Goal: Contribute content: Add original content to the website for others to see

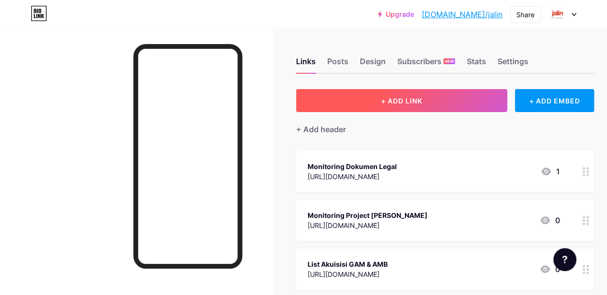
click at [406, 101] on span "+ ADD LINK" at bounding box center [401, 101] width 41 height 8
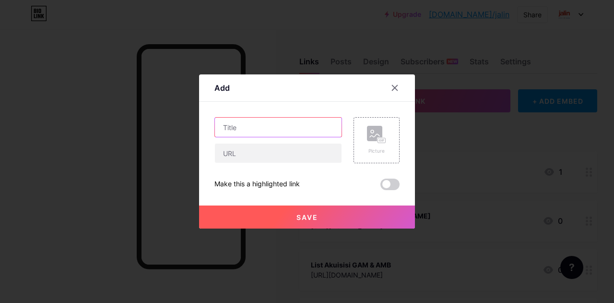
click at [264, 125] on input "text" at bounding box center [278, 126] width 127 height 19
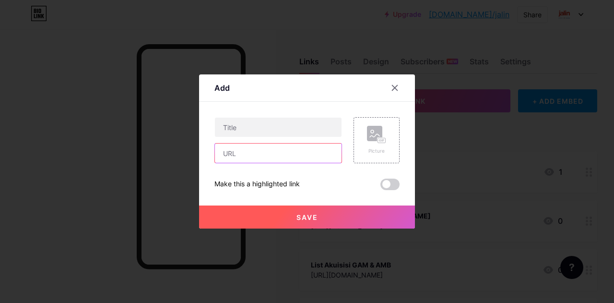
click at [258, 155] on input "text" at bounding box center [278, 152] width 127 height 19
paste input "[URL][DOMAIN_NAME]"
type input "[URL][DOMAIN_NAME]"
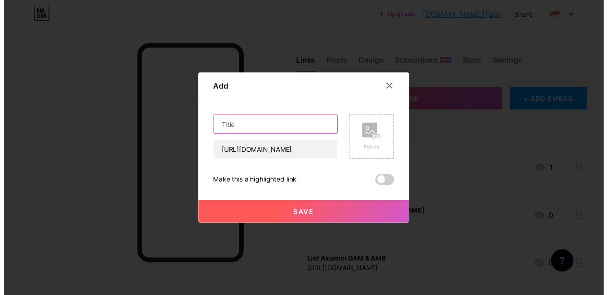
scroll to position [0, 0]
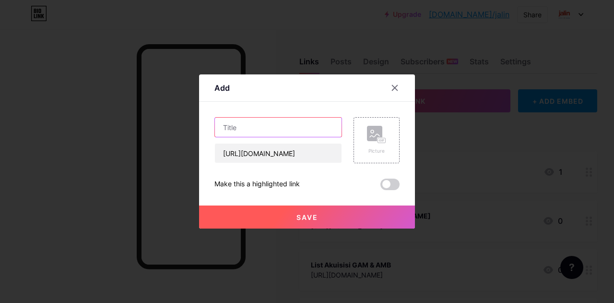
click at [263, 123] on input "text" at bounding box center [278, 126] width 127 height 19
type input "New NDA Jalin"
click at [296, 219] on span "Save" at bounding box center [307, 217] width 22 height 8
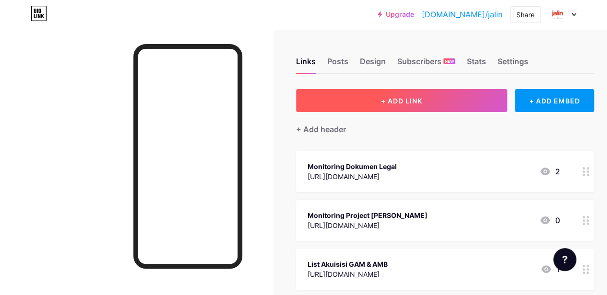
click at [386, 110] on button "+ ADD LINK" at bounding box center [401, 100] width 211 height 23
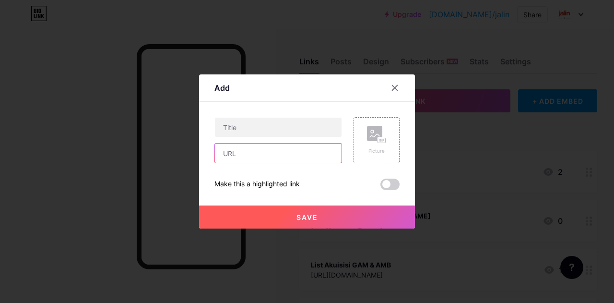
click at [267, 161] on input "text" at bounding box center [278, 152] width 127 height 19
paste input "[URL][DOMAIN_NAME]"
type input "[URL][DOMAIN_NAME]"
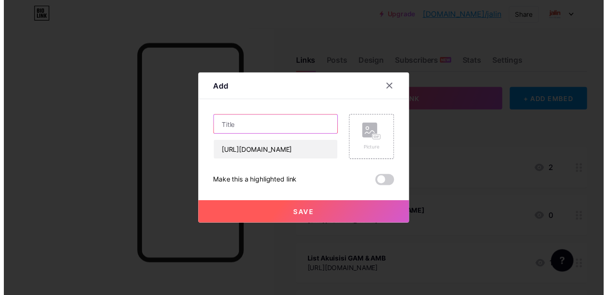
scroll to position [0, 0]
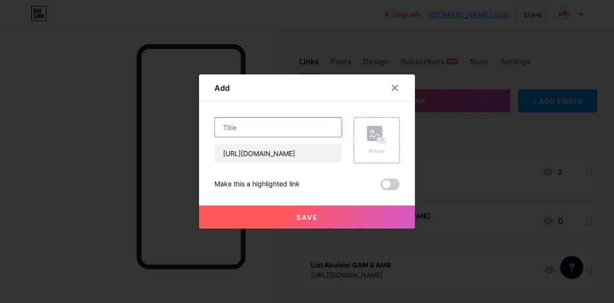
click at [235, 126] on input "text" at bounding box center [278, 126] width 127 height 19
type input "List Status Member"
click at [313, 222] on button "Save" at bounding box center [307, 216] width 216 height 23
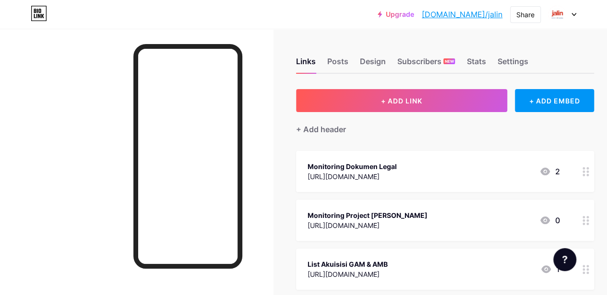
scroll to position [6, 0]
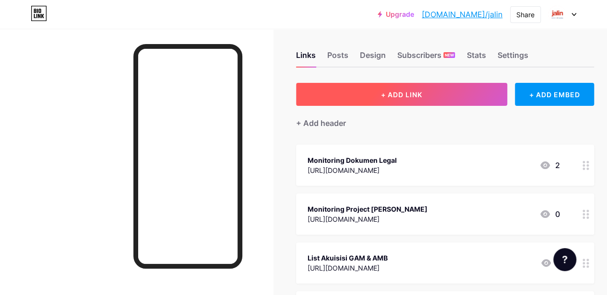
click at [390, 102] on button "+ ADD LINK" at bounding box center [401, 94] width 211 height 23
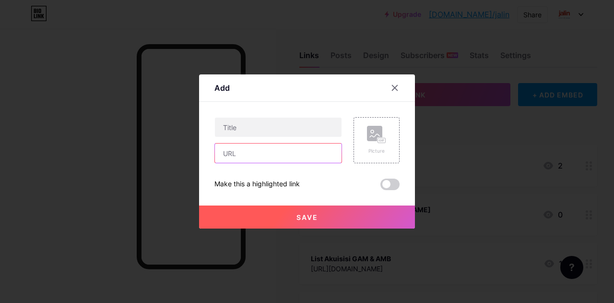
click at [255, 154] on input "text" at bounding box center [278, 152] width 127 height 19
click at [392, 90] on icon at bounding box center [394, 87] width 5 height 5
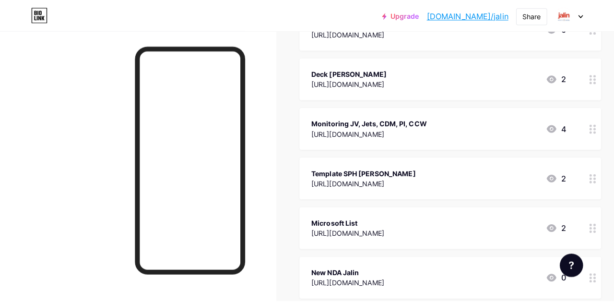
scroll to position [293, 0]
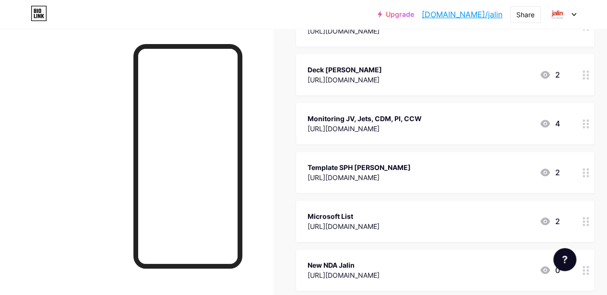
click at [410, 174] on div "[URL][DOMAIN_NAME]" at bounding box center [358, 178] width 103 height 10
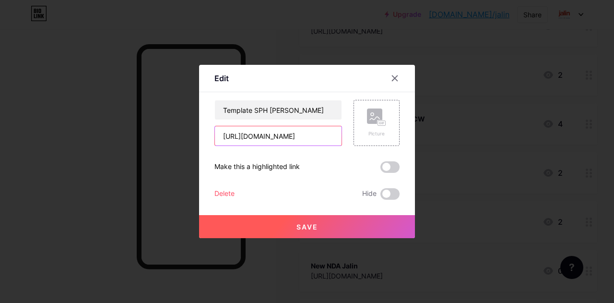
click at [311, 143] on input "[URL][DOMAIN_NAME]" at bounding box center [278, 135] width 127 height 19
paste input "f:/s/SalesAccountManagement/EoB-PaGREQdDoo5fekzNAaIBZK2lYlI9U01zv2-4t770YA?e=TG…"
type input "[URL][DOMAIN_NAME]"
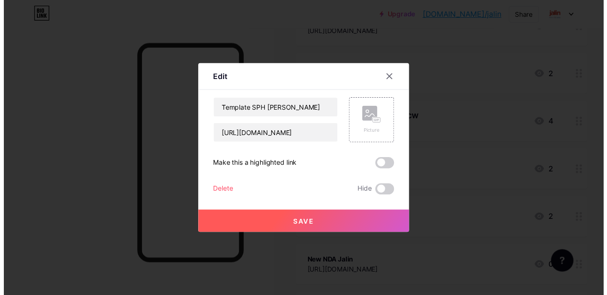
scroll to position [0, 0]
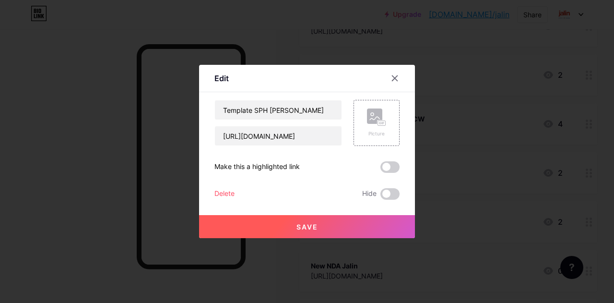
click at [300, 219] on button "Save" at bounding box center [307, 226] width 216 height 23
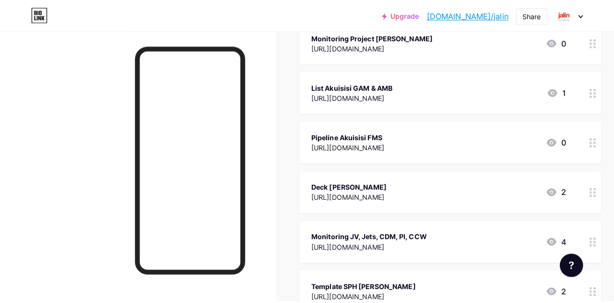
scroll to position [180, 0]
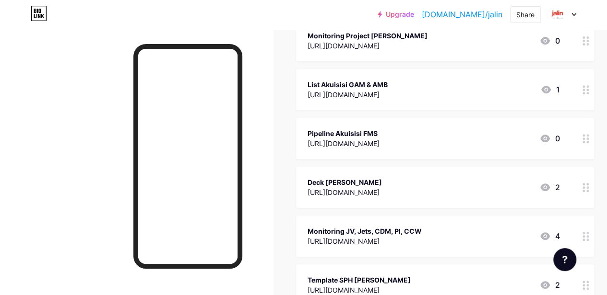
click at [366, 185] on div "Deck [PERSON_NAME]" at bounding box center [344, 182] width 74 height 10
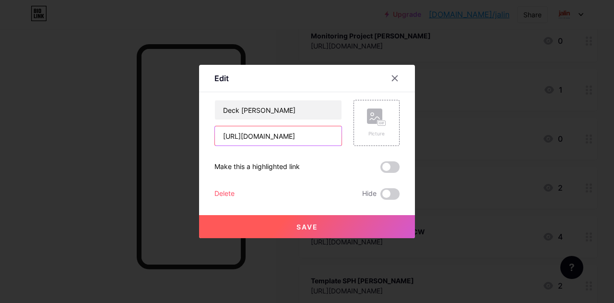
click at [275, 142] on input "[URL][DOMAIN_NAME]" at bounding box center [278, 135] width 127 height 19
paste input "f:/s/SalesAccountManagement/Eo3ybgUgAWJMkoK9Z3TE994BSD4m0eVVHHKdw5jBkrP0Hw?e=Az…"
type input "[URL][DOMAIN_NAME]"
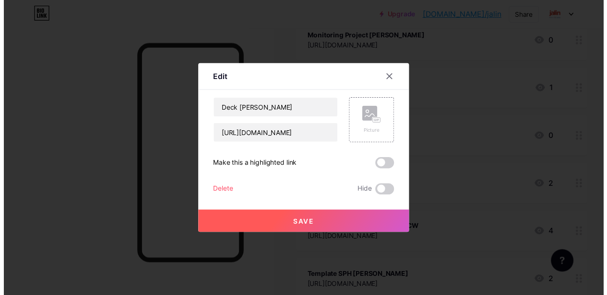
scroll to position [0, 0]
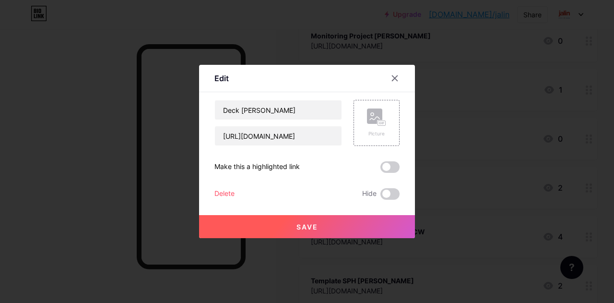
click at [301, 227] on span "Save" at bounding box center [307, 226] width 22 height 8
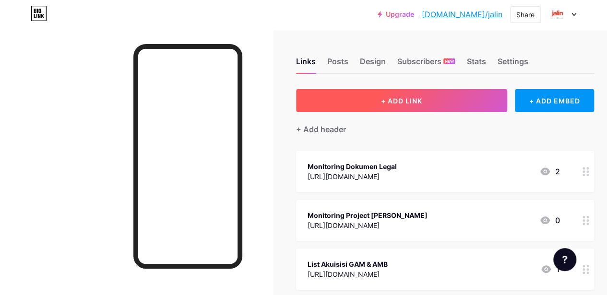
click at [378, 101] on button "+ ADD LINK" at bounding box center [401, 100] width 211 height 23
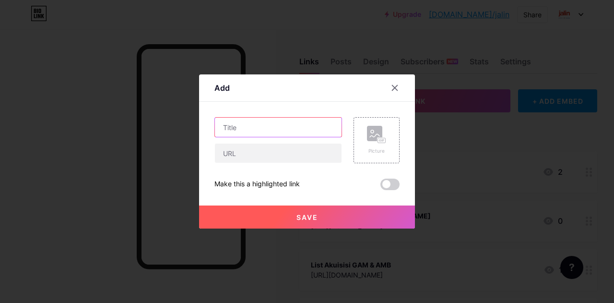
click at [269, 126] on input "text" at bounding box center [278, 126] width 127 height 19
type input "Folder Sharepoint [PERSON_NAME]"
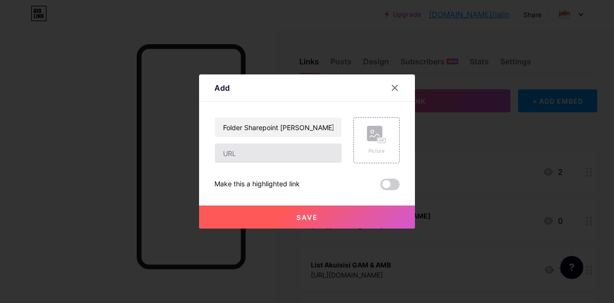
drag, startPoint x: 311, startPoint y: 212, endPoint x: 272, endPoint y: 159, distance: 66.0
click at [272, 159] on div "Folder Sharepoint [PERSON_NAME] Picture Make this a highlighted link Save" at bounding box center [306, 153] width 185 height 73
click at [272, 159] on input "text" at bounding box center [278, 152] width 127 height 19
paste input "[URL][DOMAIN_NAME]"
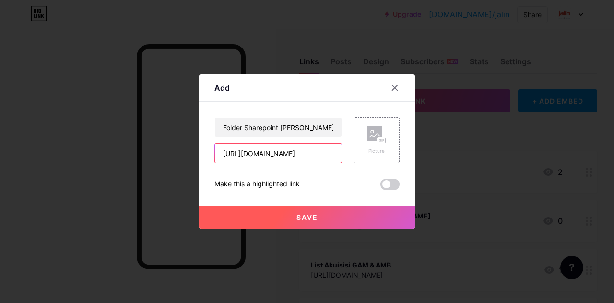
type input "[URL][DOMAIN_NAME]"
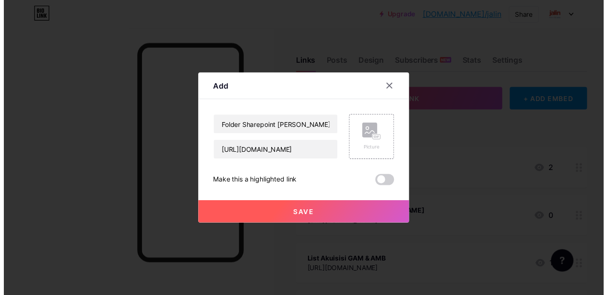
scroll to position [0, 0]
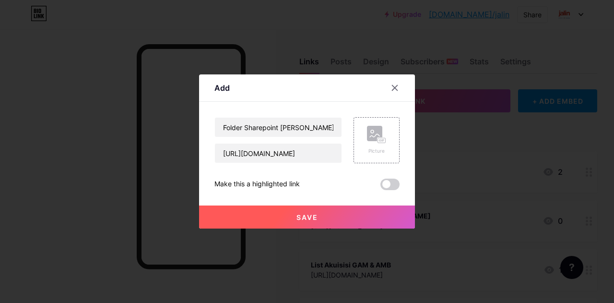
click at [256, 211] on button "Save" at bounding box center [307, 216] width 216 height 23
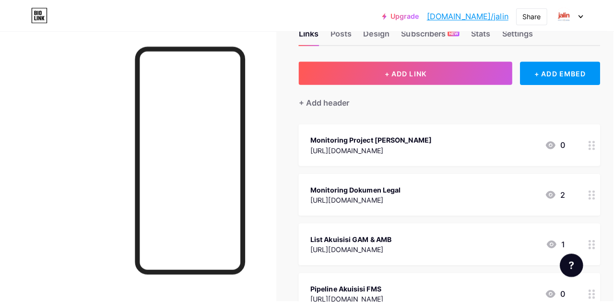
scroll to position [0, 1]
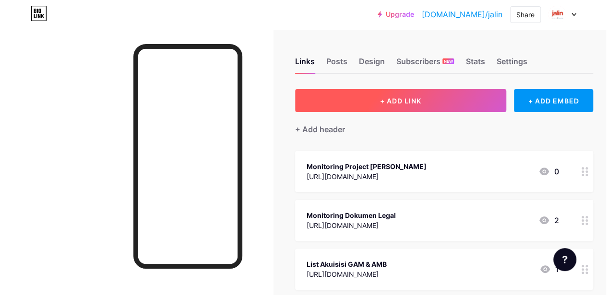
click at [450, 100] on button "+ ADD LINK" at bounding box center [400, 100] width 211 height 23
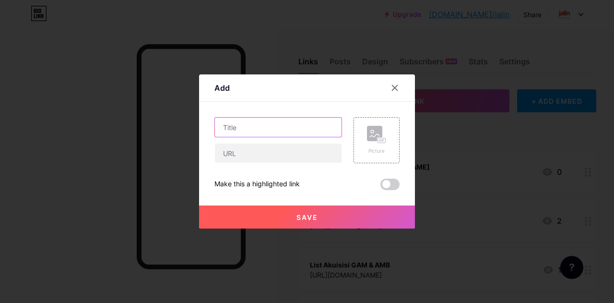
click at [265, 132] on input "text" at bounding box center [278, 126] width 127 height 19
type input "List [PERSON_NAME] - PI"
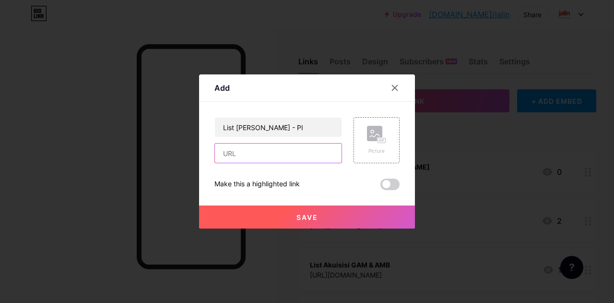
click at [258, 158] on input "text" at bounding box center [278, 152] width 127 height 19
paste input "[URL][DOMAIN_NAME]"
type input "[URL][DOMAIN_NAME]"
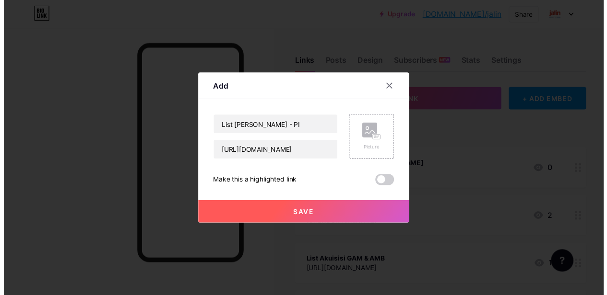
scroll to position [0, 0]
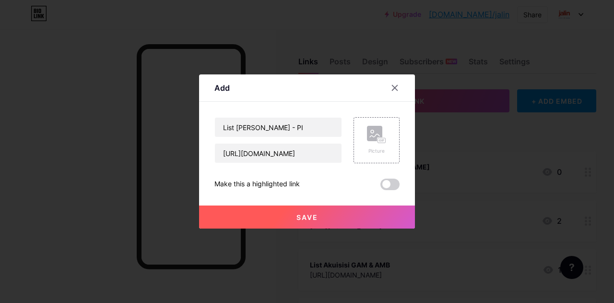
click at [306, 222] on button "Save" at bounding box center [307, 216] width 216 height 23
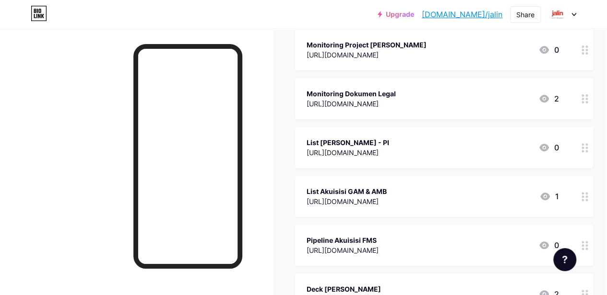
scroll to position [122, 1]
